Goal: Task Accomplishment & Management: Use online tool/utility

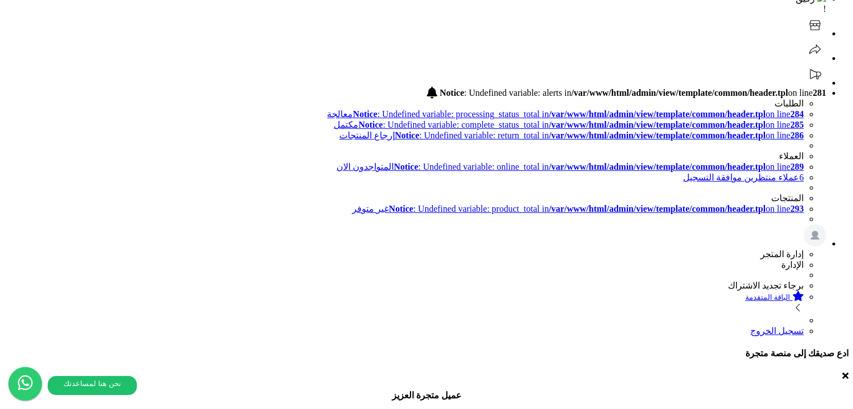
scroll to position [56, 0]
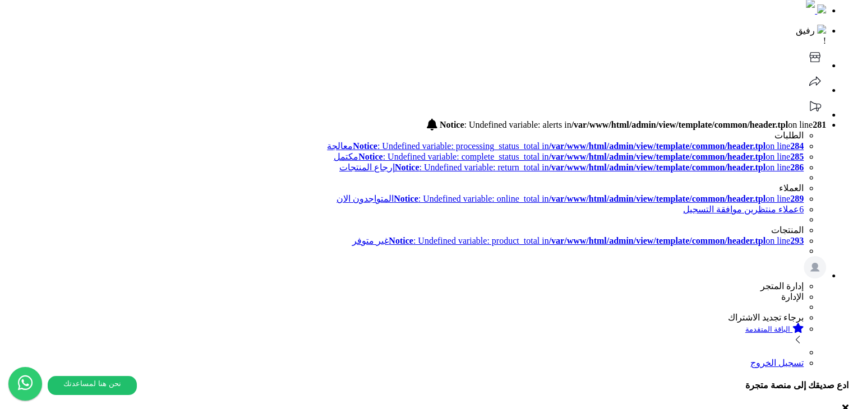
scroll to position [29, 0]
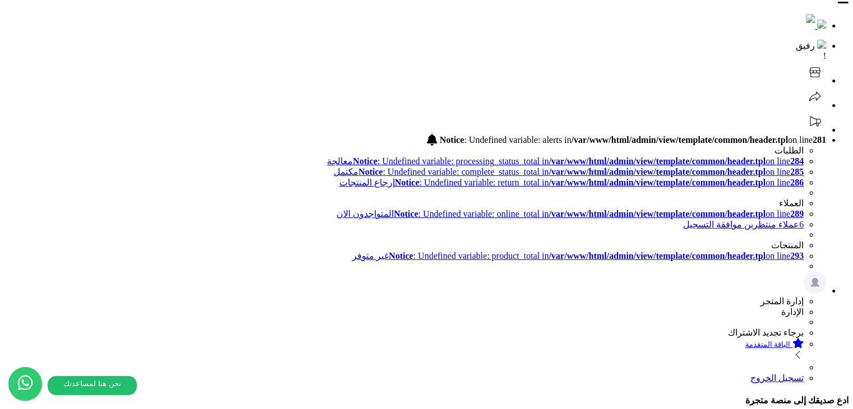
scroll to position [0, 0]
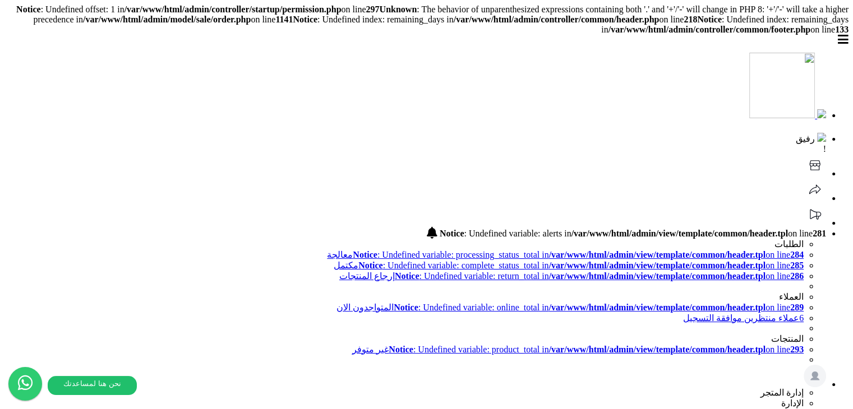
scroll to position [223, 0]
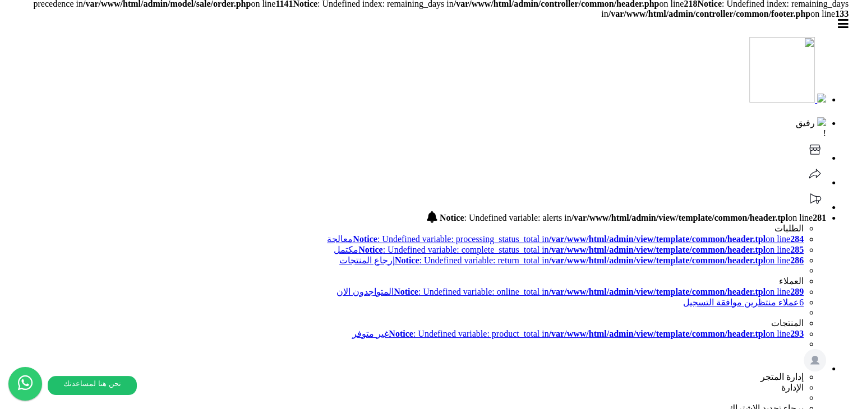
scroll to position [0, 0]
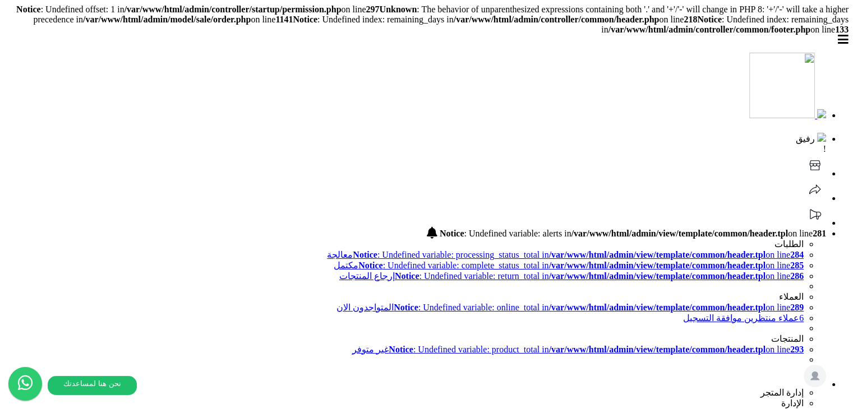
click at [683, 24] on b "218" at bounding box center [689, 20] width 13 height 10
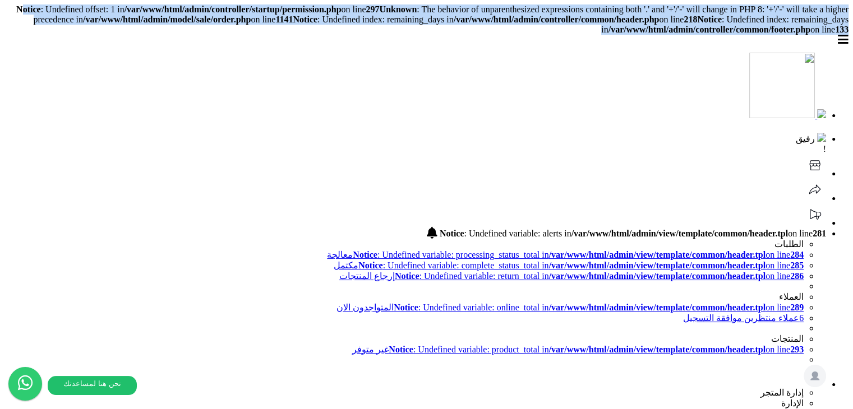
drag, startPoint x: 377, startPoint y: 32, endPoint x: 17, endPoint y: 5, distance: 360.4
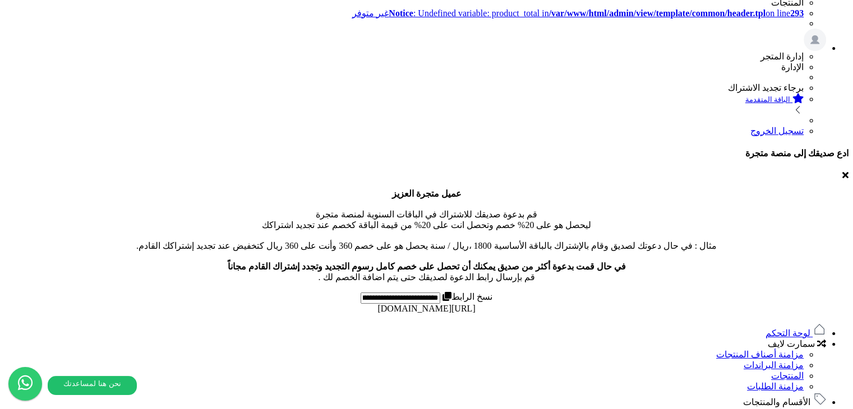
scroll to position [223, 0]
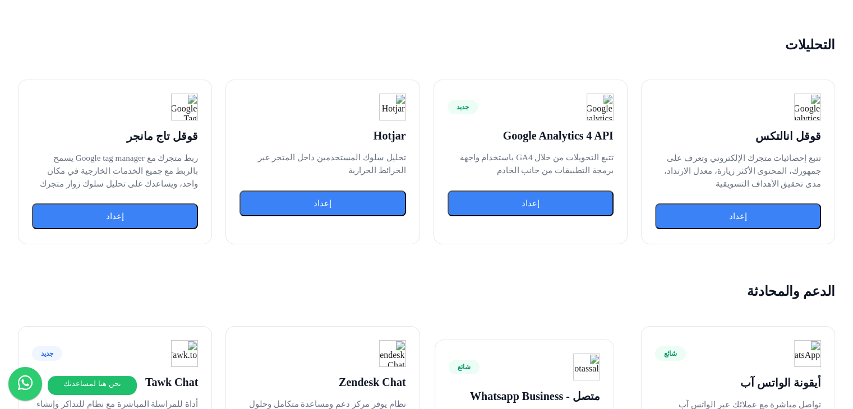
scroll to position [1738, 0]
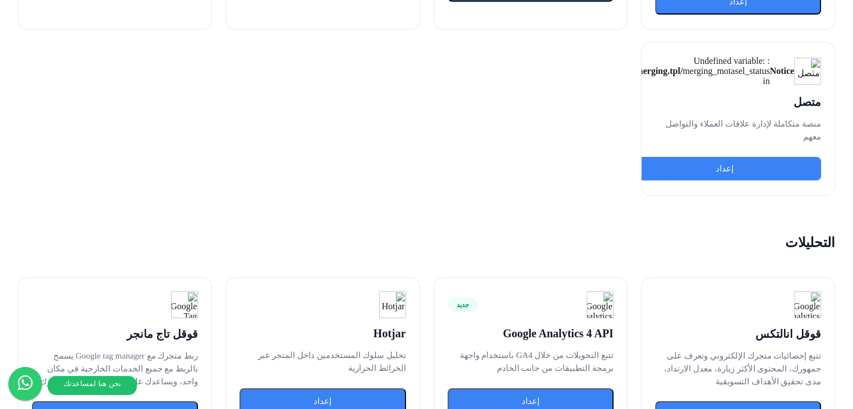
scroll to position [1570, 0]
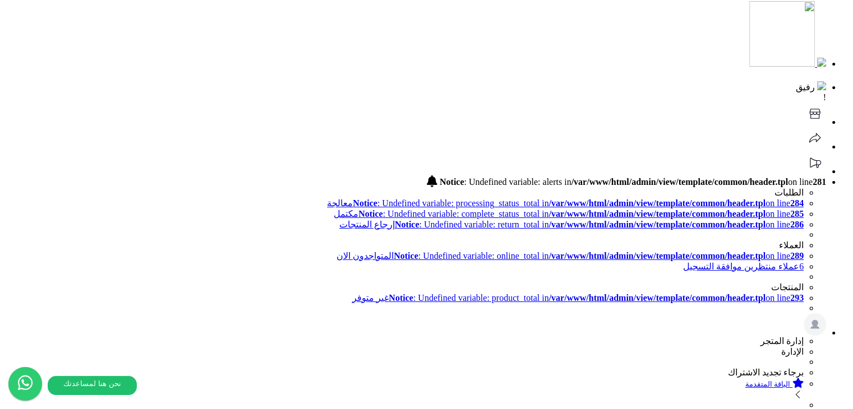
scroll to position [94, 0]
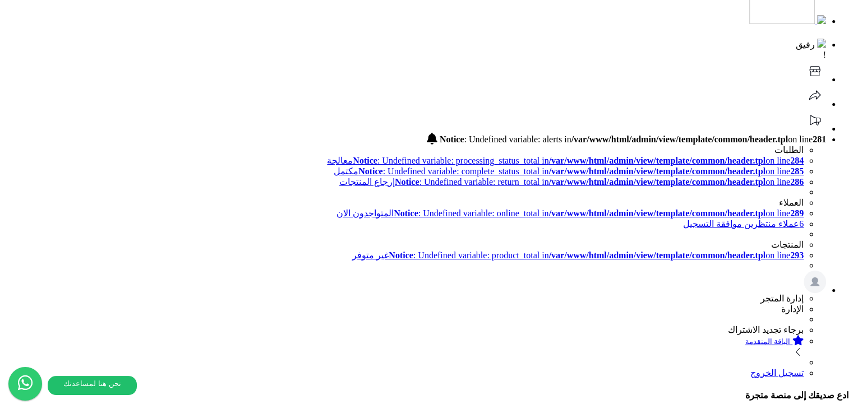
select select "*"
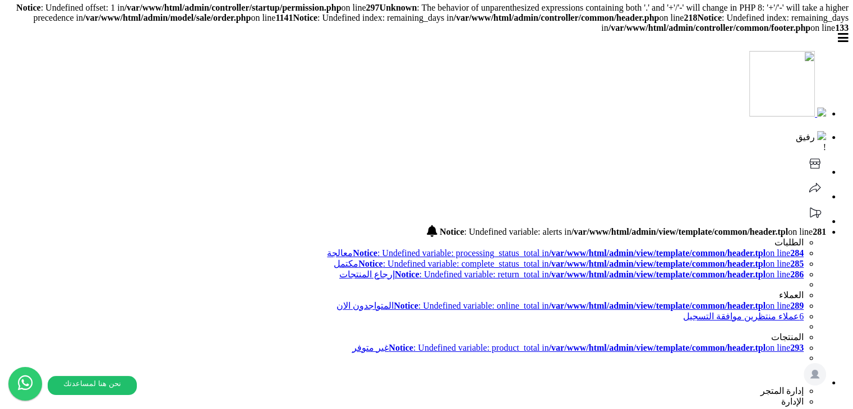
scroll to position [0, 0]
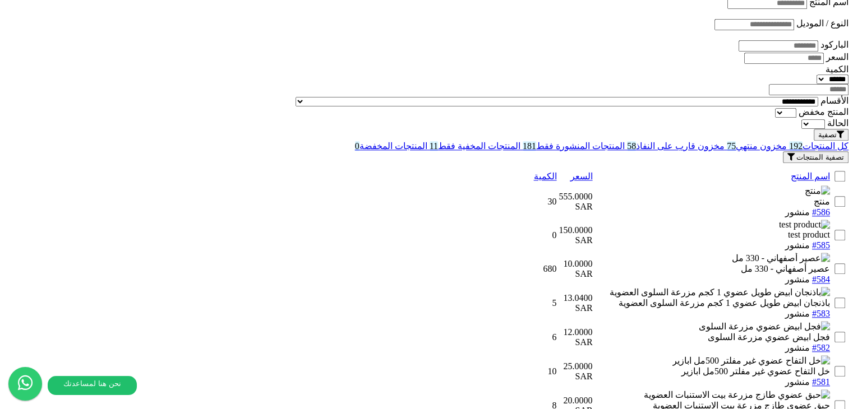
scroll to position [1211, 0]
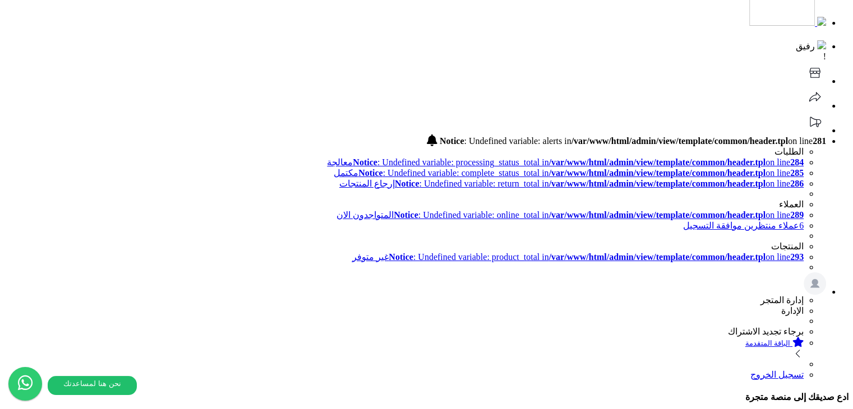
scroll to position [0, 0]
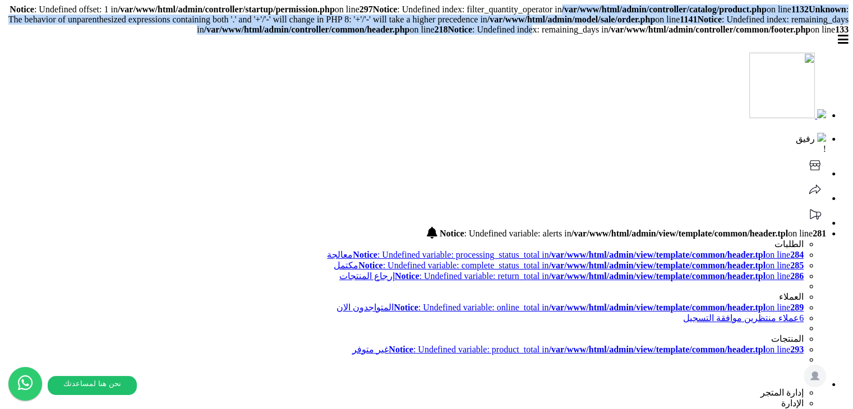
drag, startPoint x: 231, startPoint y: 5, endPoint x: 488, endPoint y: 43, distance: 259.6
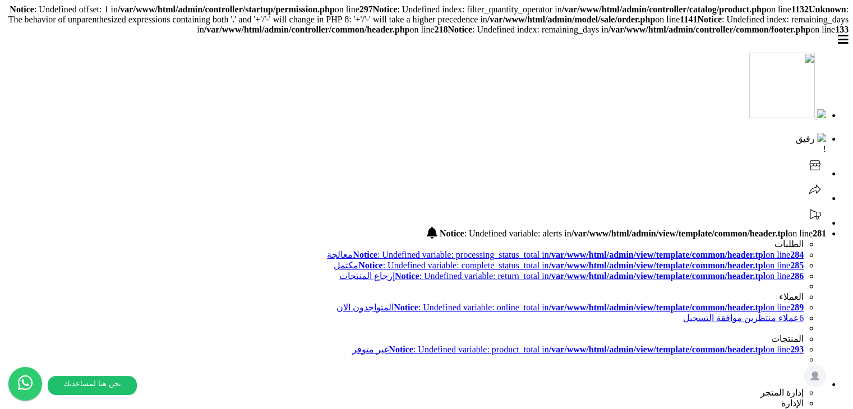
click at [403, 52] on header "رفيق ! Notice : Undefined variable: alerts in /var/www/html/admin/view/template…" at bounding box center [426, 254] width 844 height 438
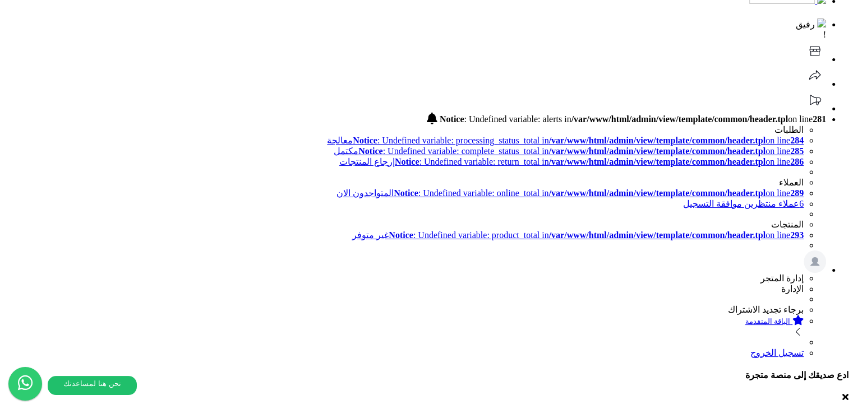
scroll to position [168, 0]
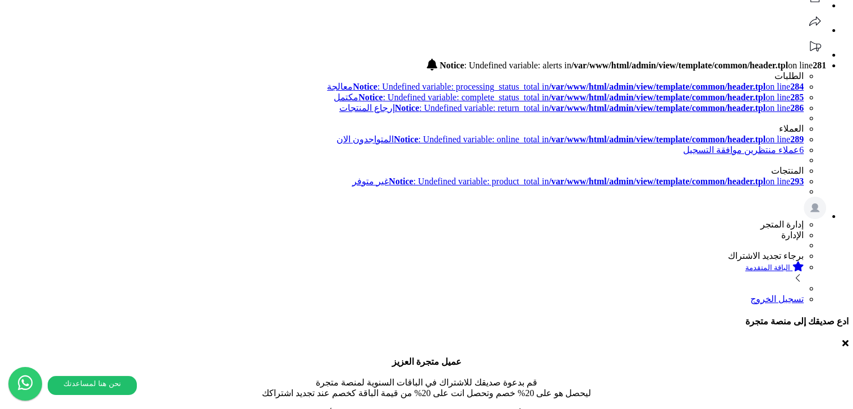
drag, startPoint x: 672, startPoint y: 228, endPoint x: 696, endPoint y: 198, distance: 38.4
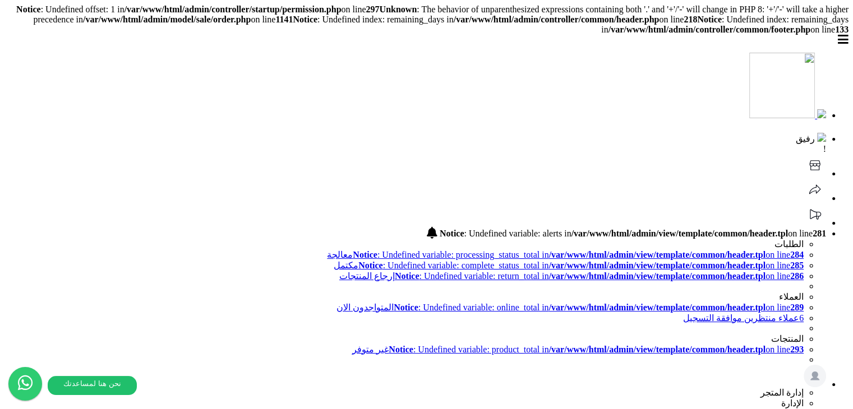
scroll to position [0, 0]
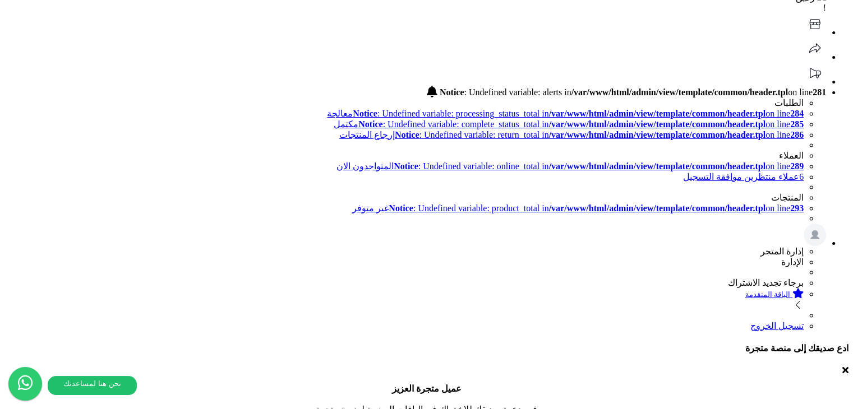
scroll to position [11, 0]
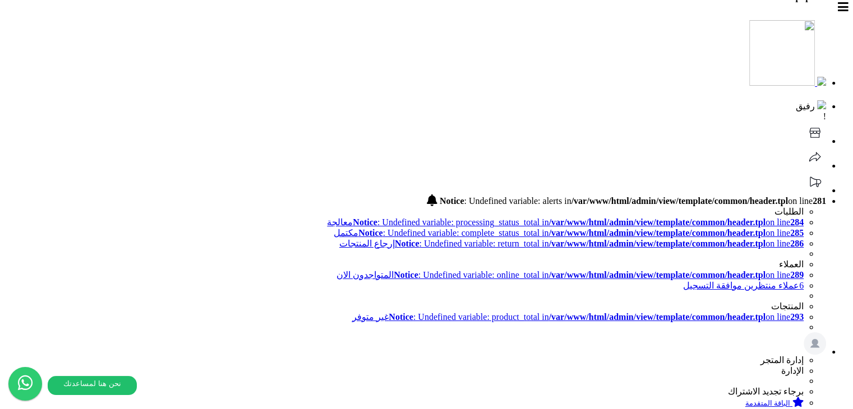
scroll to position [0, 0]
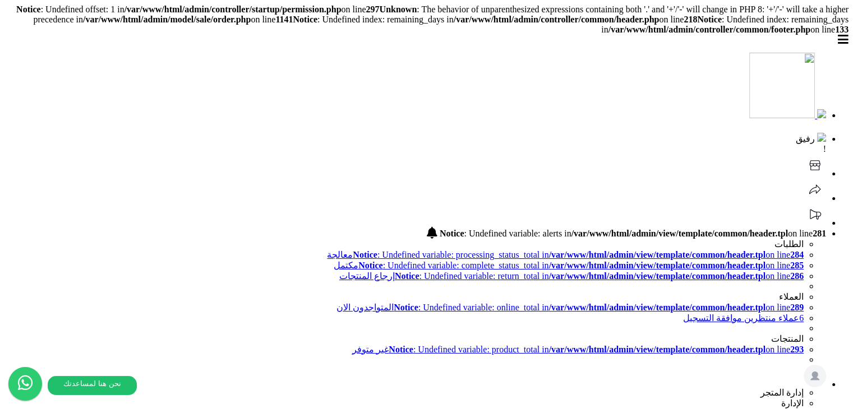
drag, startPoint x: 375, startPoint y: 32, endPoint x: 440, endPoint y: 25, distance: 65.4
click at [434, 41] on header "رفيق ! Notice : Undefined variable: alerts in /var/www/html/admin/view/template…" at bounding box center [426, 254] width 844 height 438
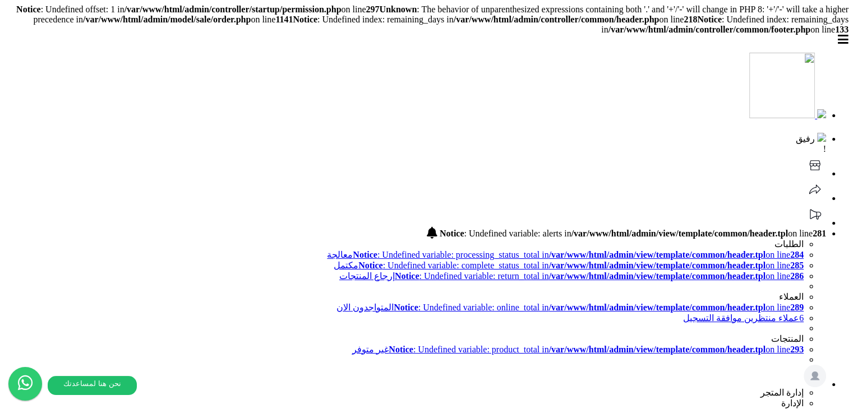
click at [434, 41] on header "رفيق ! Notice : Undefined variable: alerts in /var/www/html/admin/view/template…" at bounding box center [426, 254] width 844 height 438
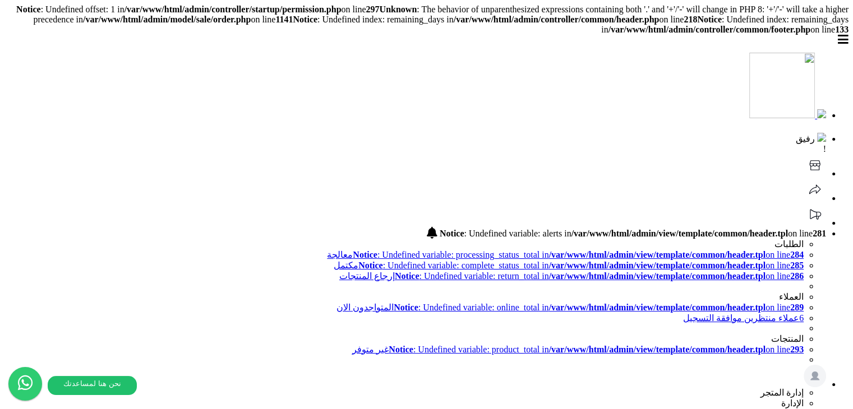
click at [455, 50] on header "رفيق ! Notice : Undefined variable: alerts in /var/www/html/admin/view/template…" at bounding box center [426, 254] width 844 height 438
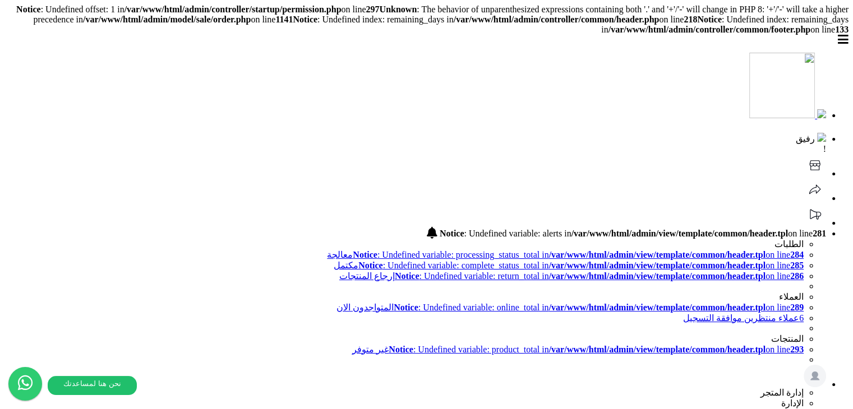
click at [454, 57] on header "رفيق ! Notice : Undefined variable: alerts in /var/www/html/admin/view/template…" at bounding box center [426, 254] width 844 height 438
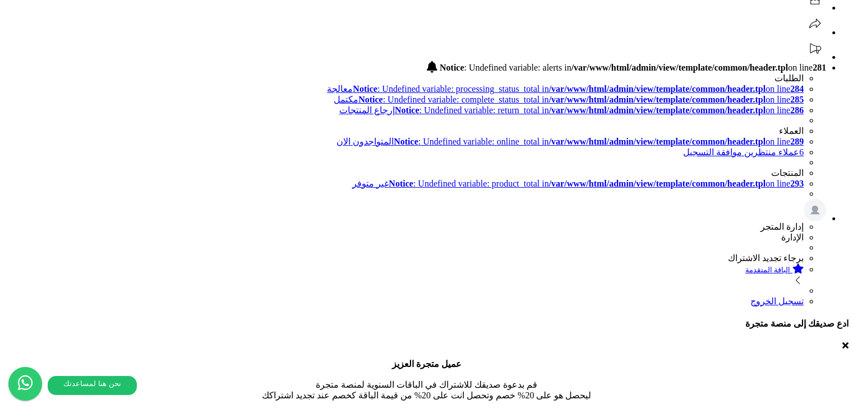
scroll to position [179, 0]
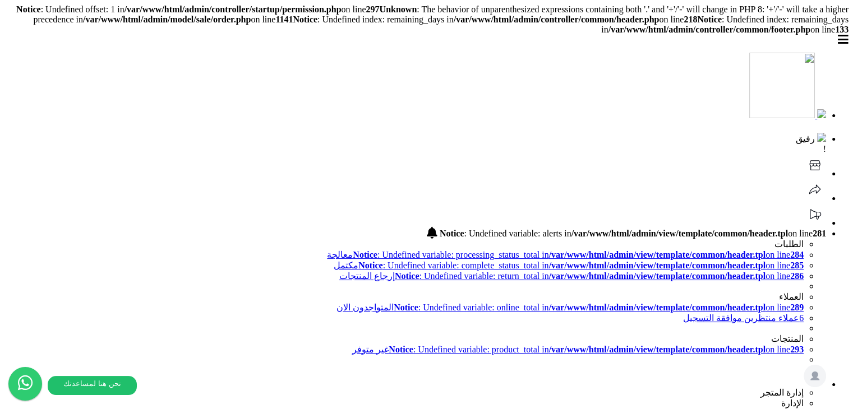
scroll to position [0, 0]
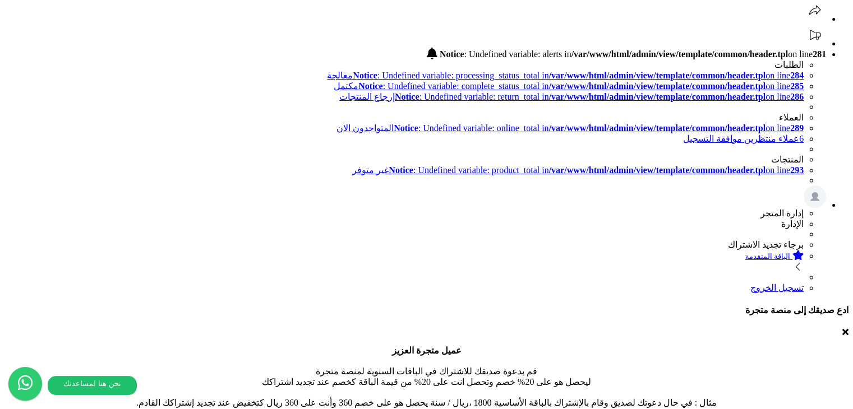
scroll to position [67, 0]
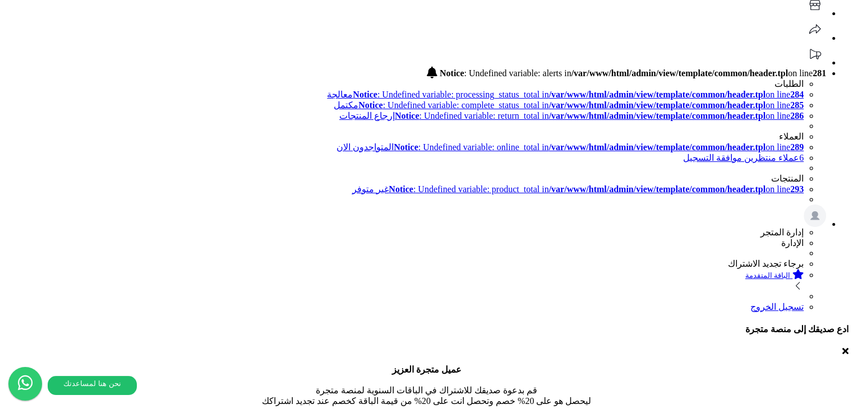
scroll to position [179, 0]
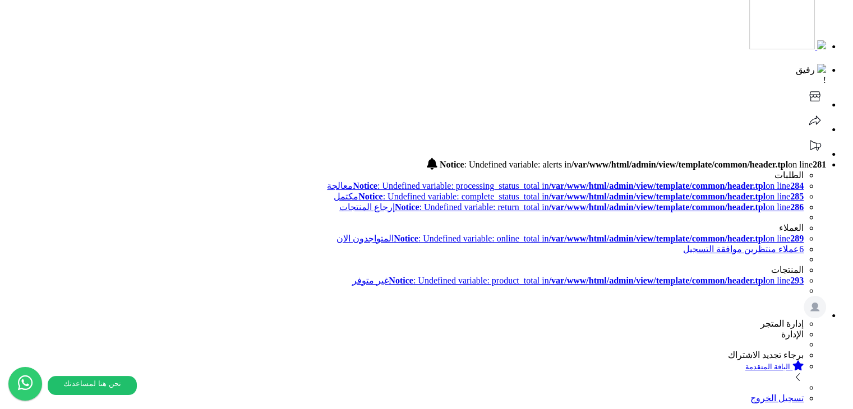
scroll to position [0, 0]
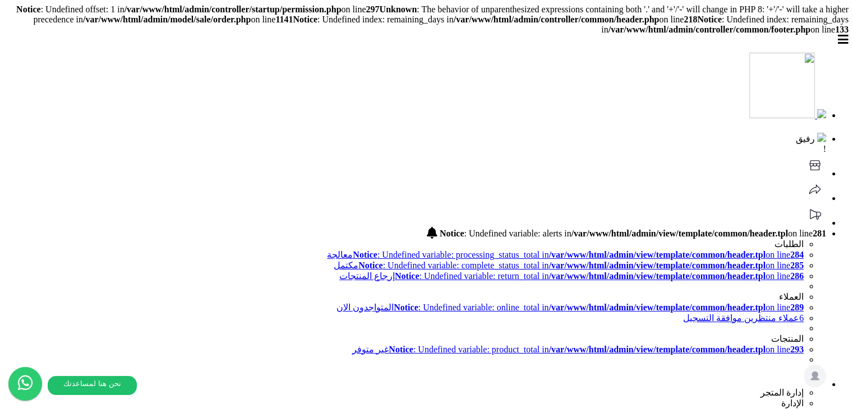
drag, startPoint x: 544, startPoint y: 286, endPoint x: 564, endPoint y: 282, distance: 20.7
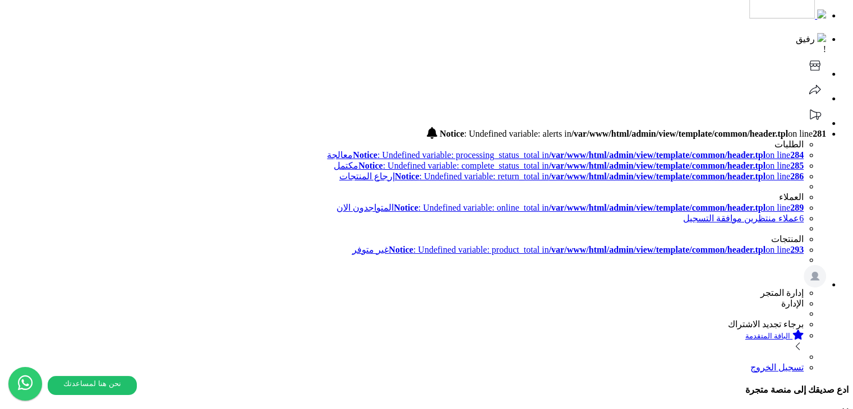
scroll to position [168, 0]
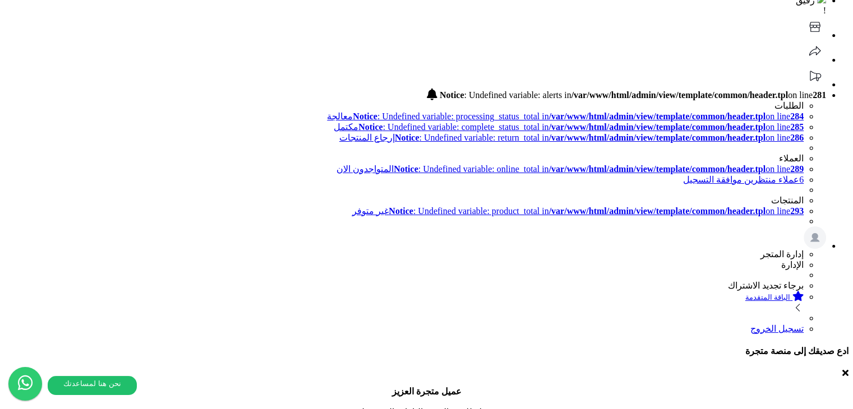
scroll to position [179, 0]
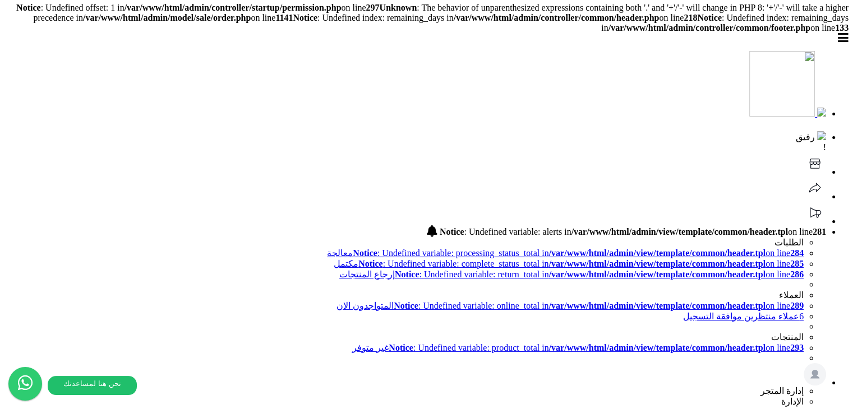
scroll to position [0, 0]
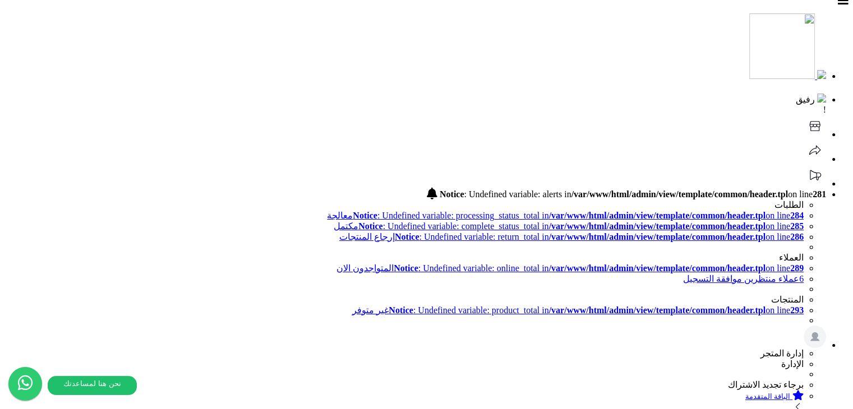
scroll to position [83, 0]
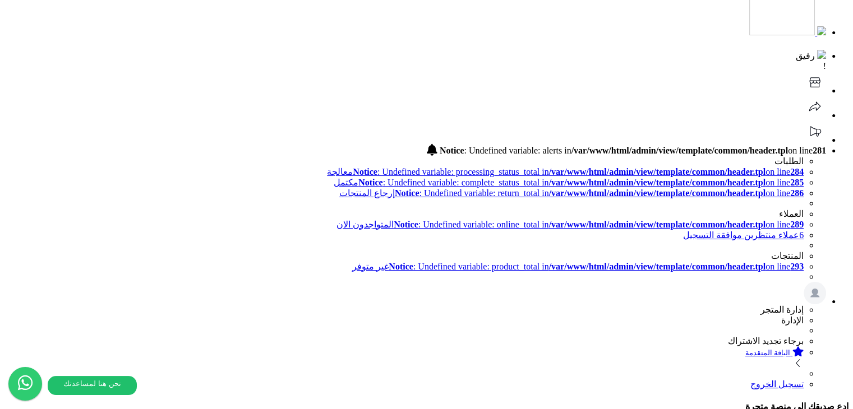
type input "**********"
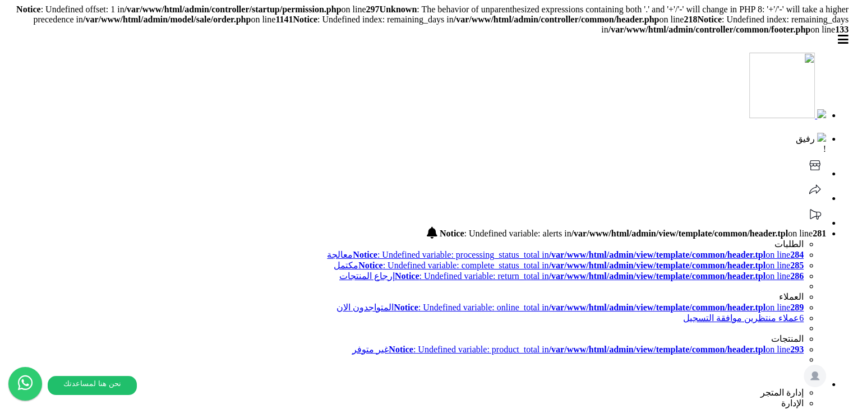
drag, startPoint x: 803, startPoint y: 150, endPoint x: 786, endPoint y: 153, distance: 17.1
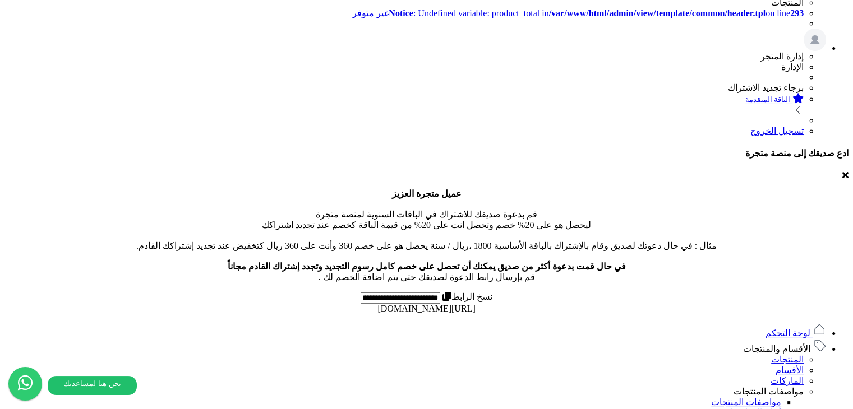
scroll to position [542, 0]
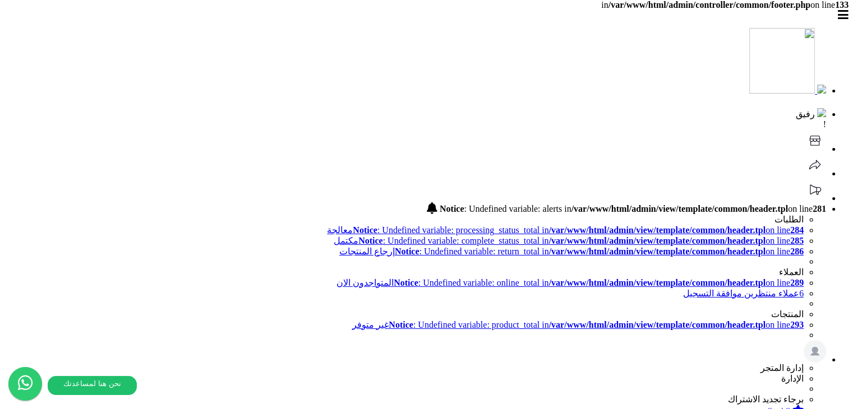
scroll to position [38, 0]
